Goal: Task Accomplishment & Management: Manage account settings

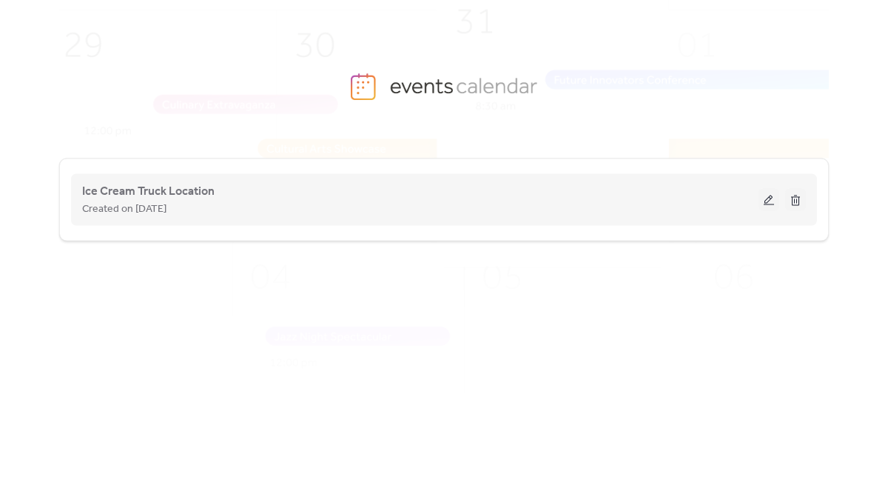
click at [771, 202] on button at bounding box center [769, 200] width 21 height 22
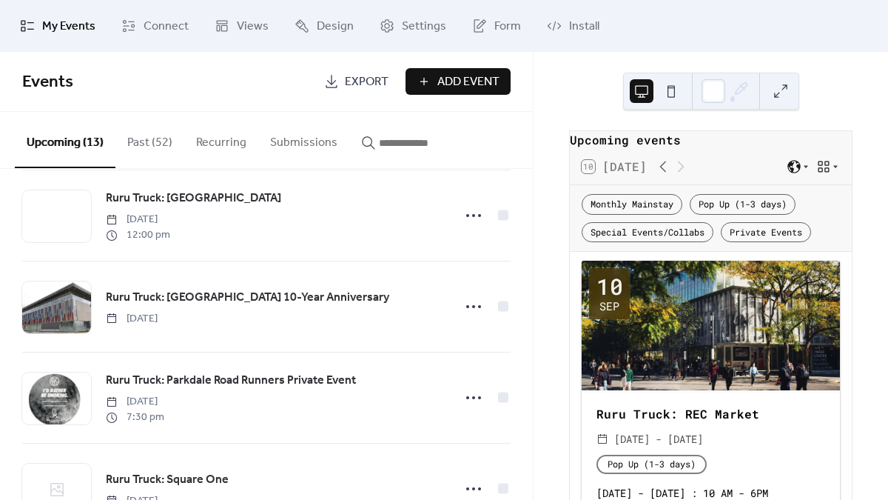
scroll to position [380, 0]
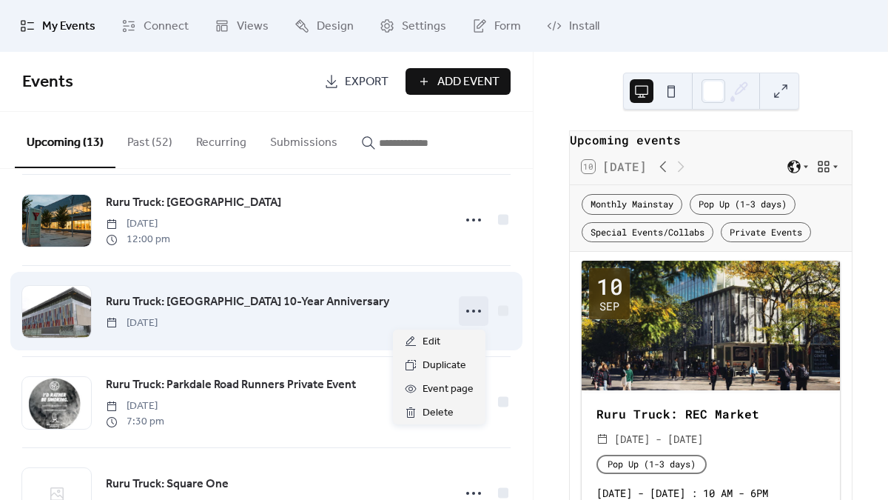
click at [471, 303] on icon at bounding box center [474, 311] width 24 height 24
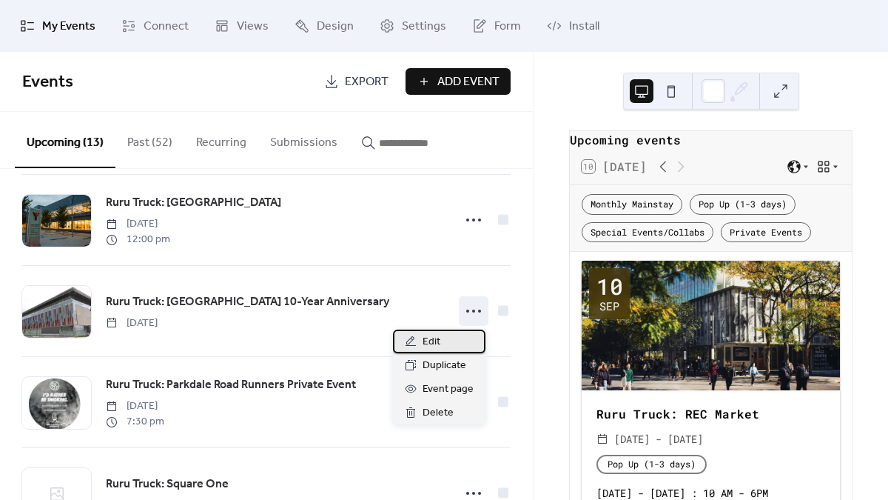
click at [443, 338] on div "Edit" at bounding box center [439, 341] width 93 height 24
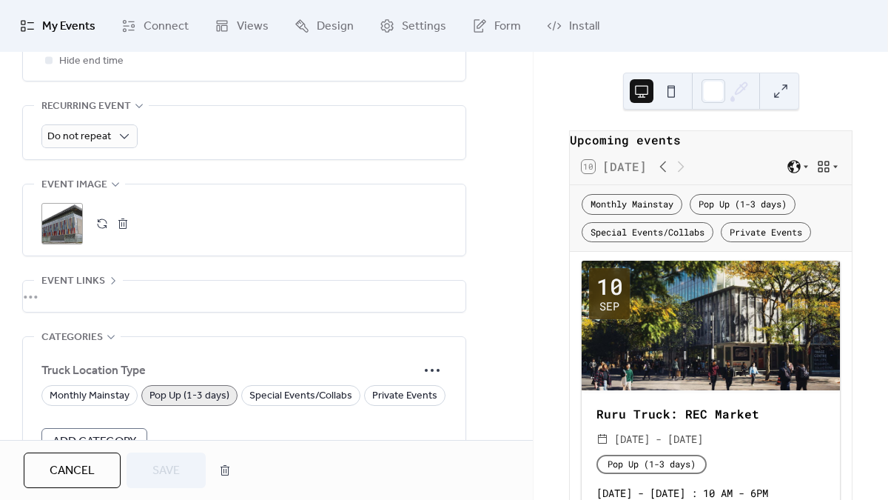
scroll to position [651, 0]
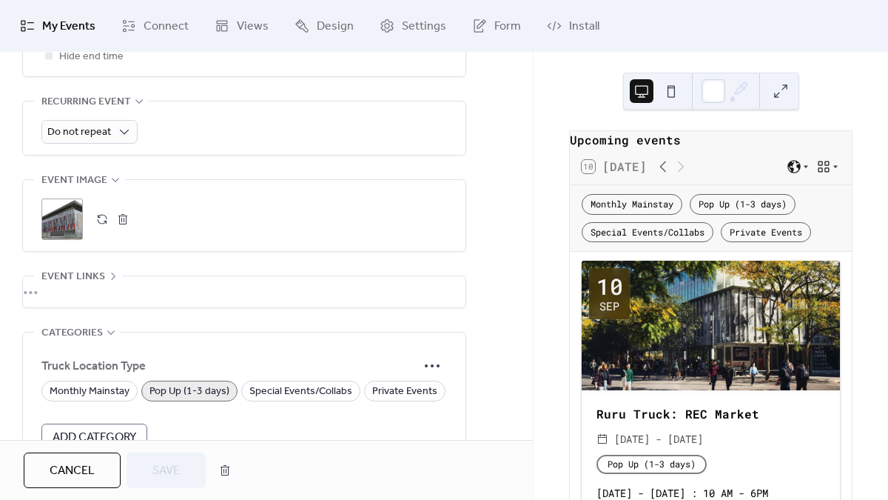
click at [65, 220] on div ";" at bounding box center [61, 218] width 41 height 41
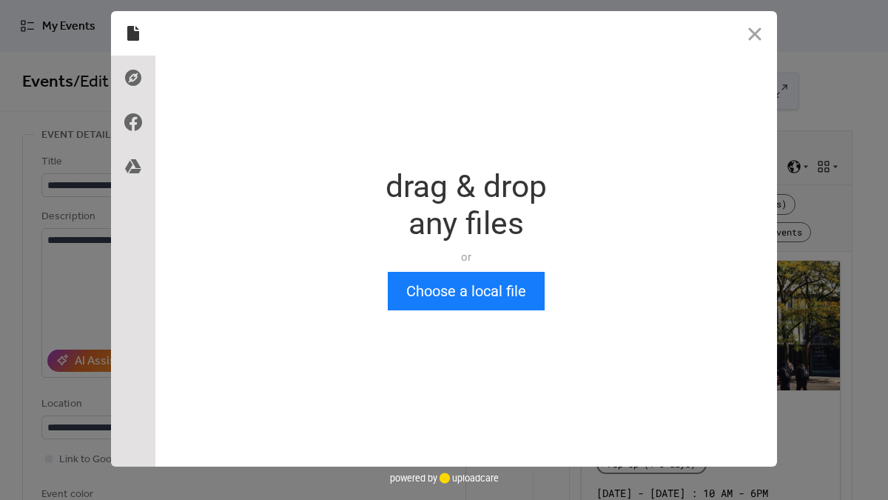
scroll to position [0, 0]
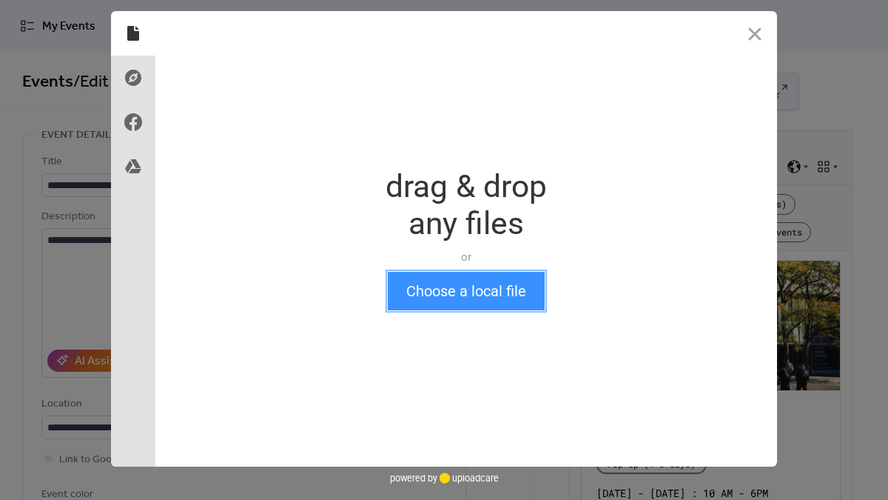
click at [457, 277] on button "Choose a local file" at bounding box center [466, 291] width 157 height 38
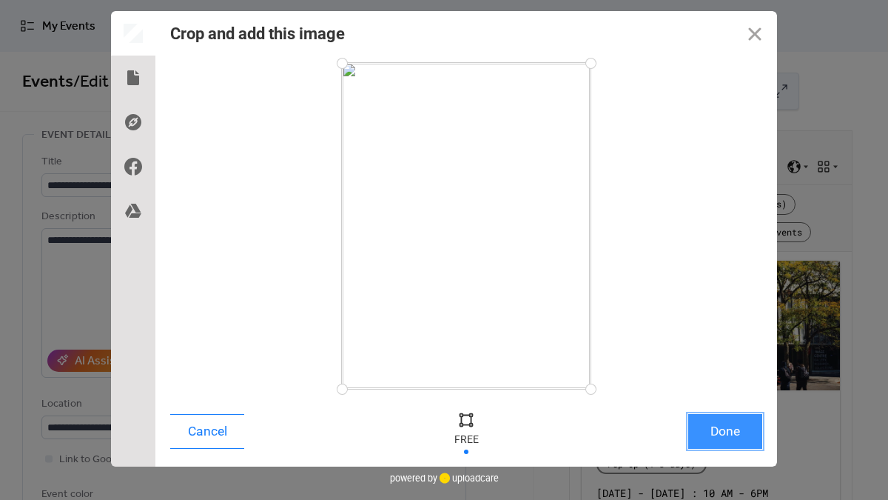
click at [740, 427] on button "Done" at bounding box center [725, 431] width 74 height 35
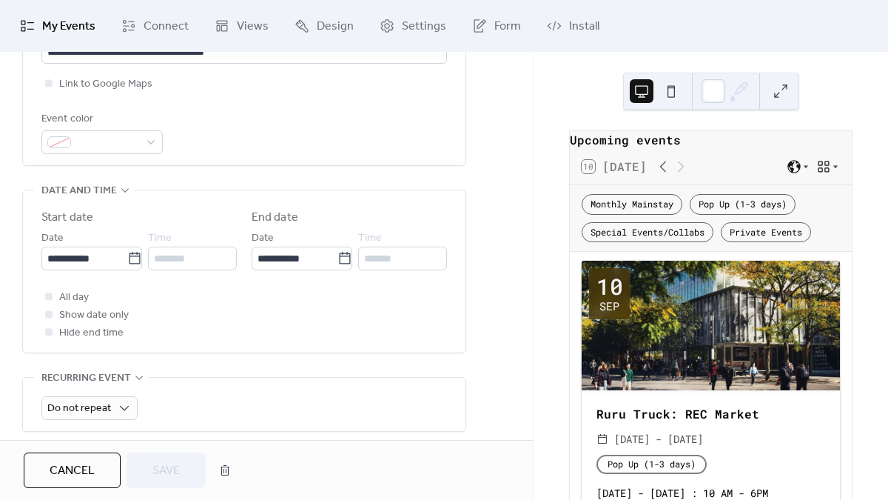
scroll to position [635, 0]
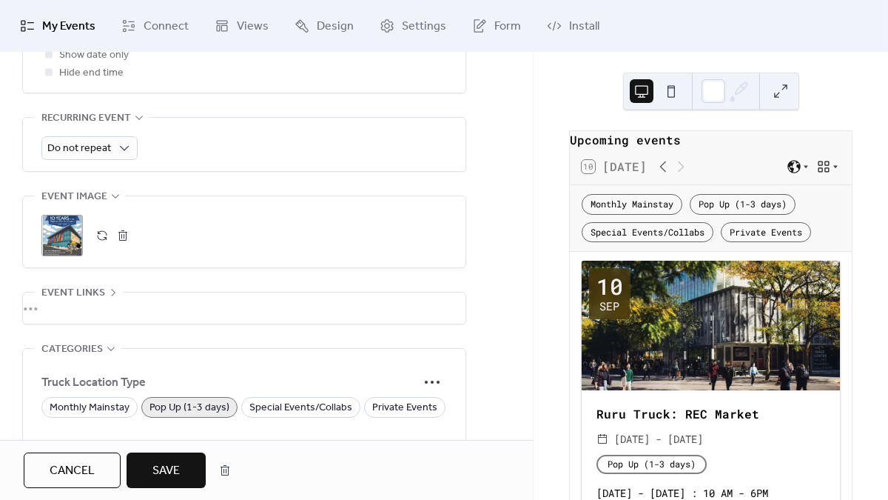
click at [162, 456] on button "Save" at bounding box center [166, 470] width 79 height 36
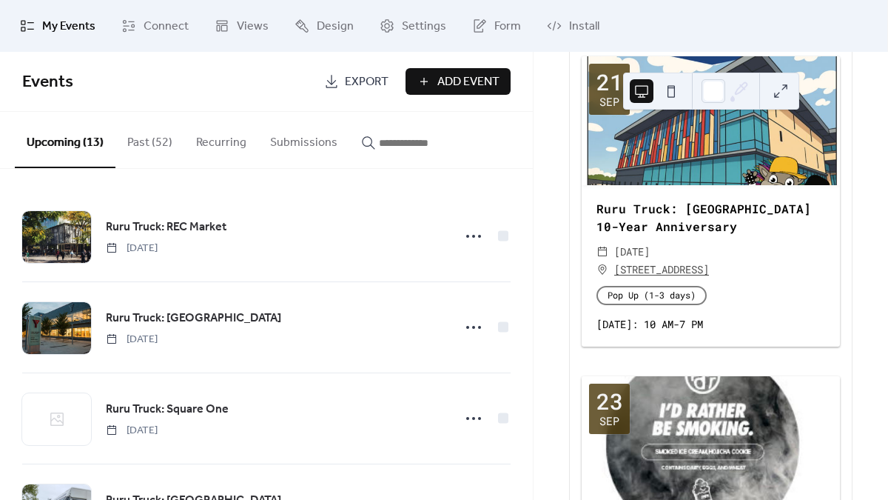
scroll to position [1687, 0]
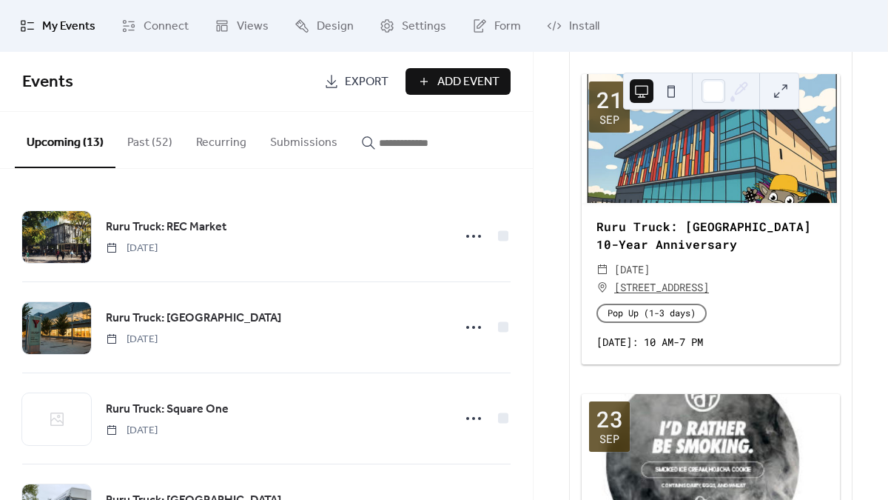
click at [658, 192] on div at bounding box center [711, 139] width 258 height 130
click at [607, 189] on div at bounding box center [711, 139] width 258 height 130
click at [772, 90] on button at bounding box center [781, 91] width 24 height 24
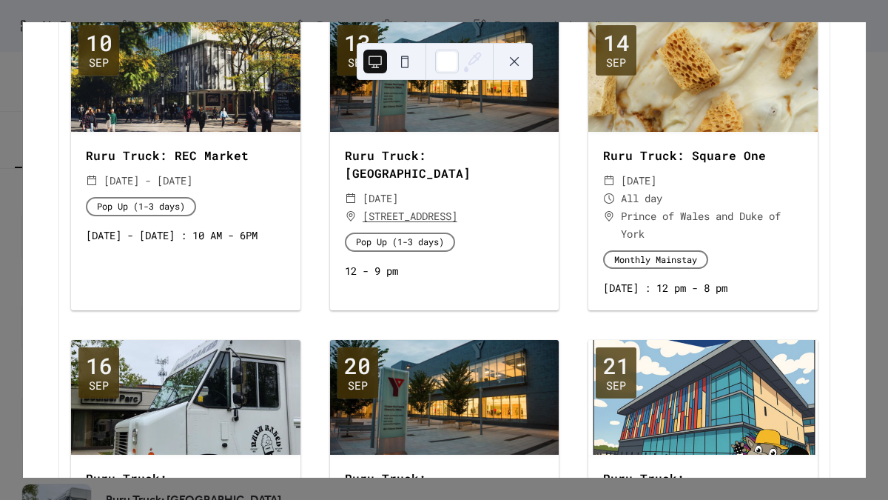
scroll to position [0, 0]
